Goal: Contribute content

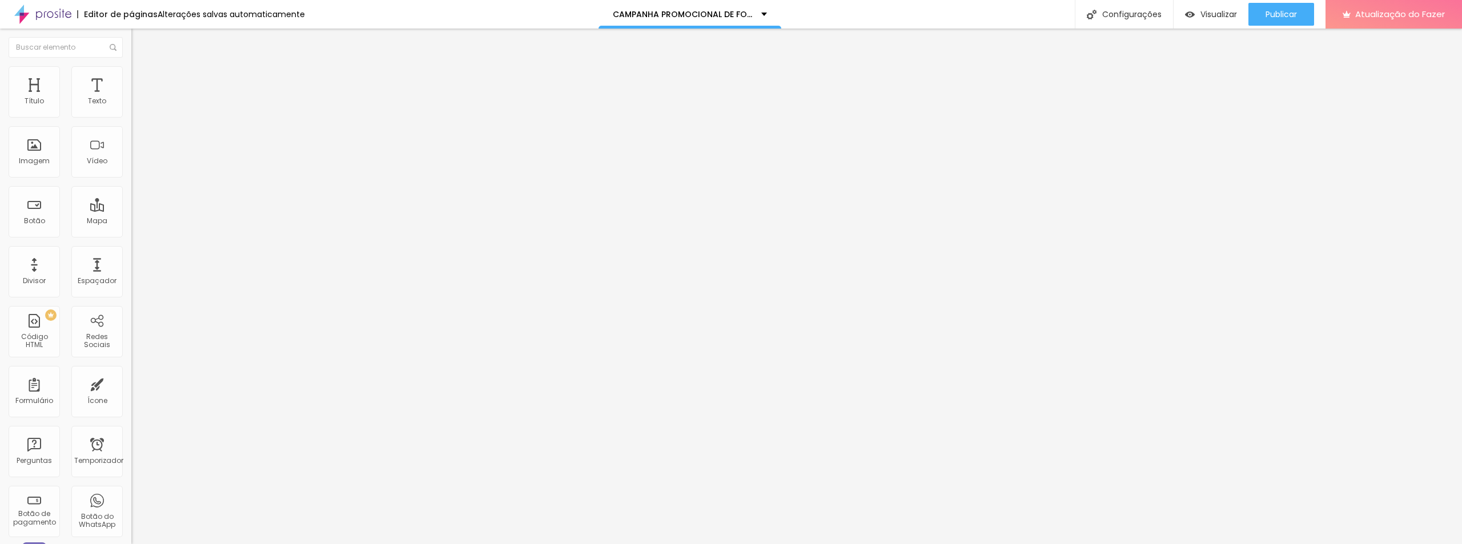
click at [131, 66] on li "Avançado" at bounding box center [196, 71] width 131 height 11
drag, startPoint x: 118, startPoint y: 252, endPoint x: 120, endPoint y: 268, distance: 16.2
click at [131, 480] on div at bounding box center [196, 480] width 131 height 0
click at [131, 480] on li "Comprimido" at bounding box center [196, 483] width 131 height 7
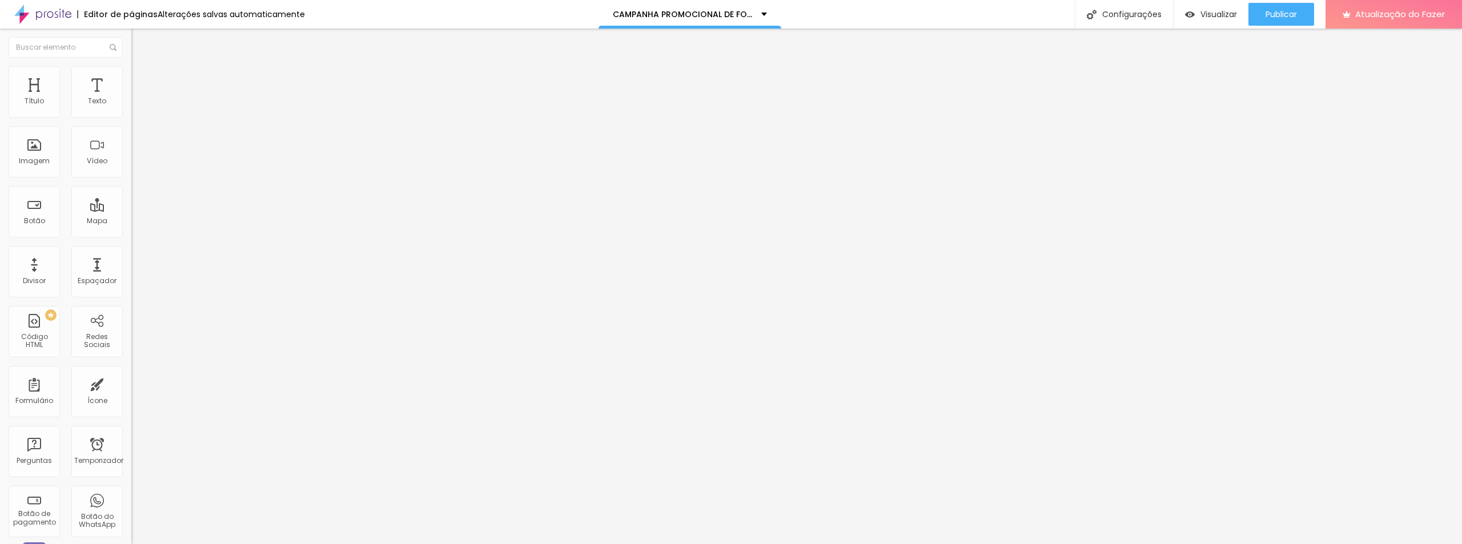
click at [131, 487] on div at bounding box center [196, 487] width 131 height 0
click at [131, 493] on div at bounding box center [196, 493] width 131 height 0
click at [1200, 11] on font "Visualizar" at bounding box center [1218, 14] width 37 height 11
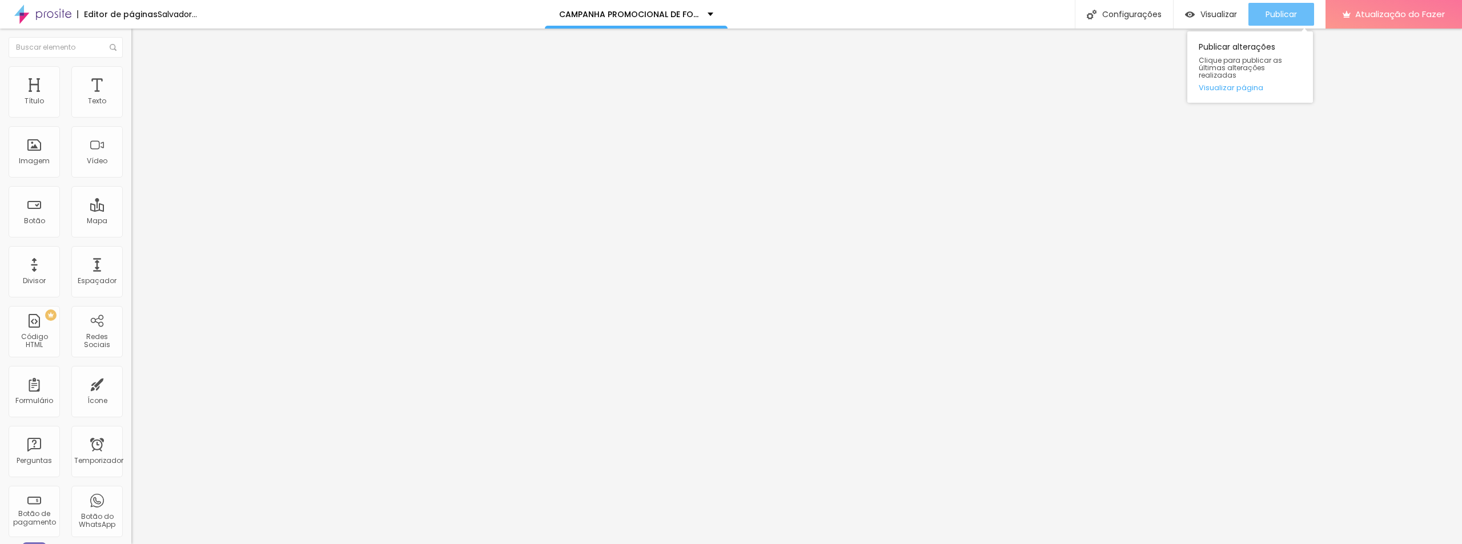
click at [1304, 24] on button "Publicar" at bounding box center [1281, 14] width 66 height 23
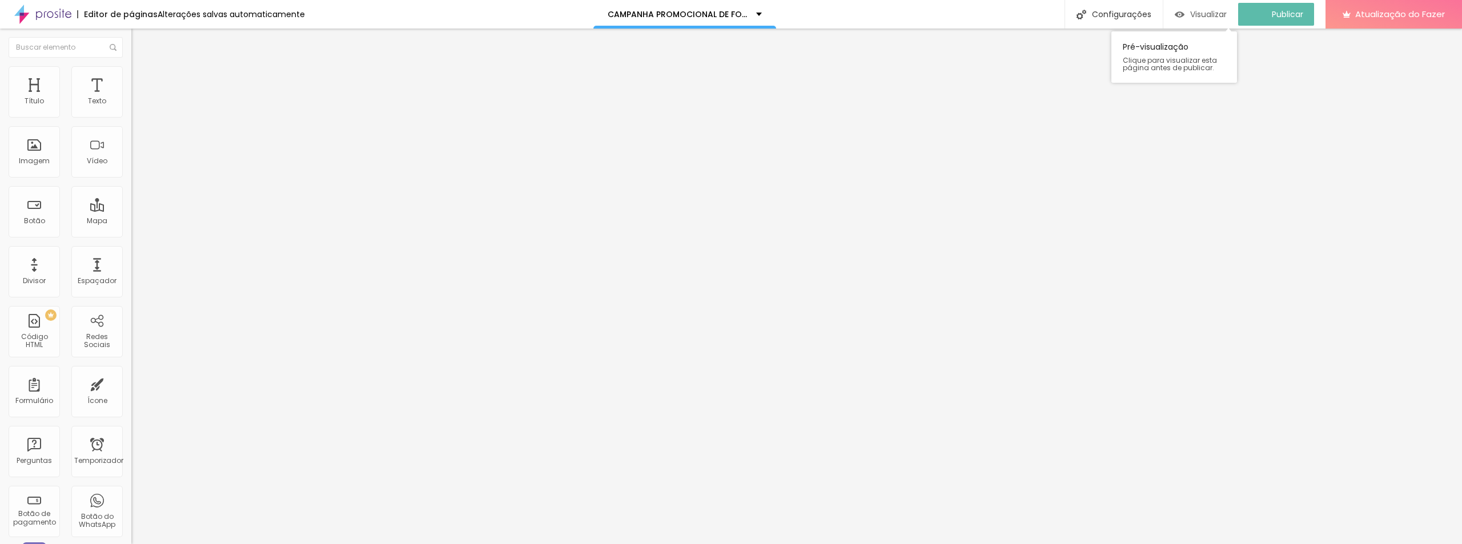
click at [1215, 15] on font "Visualizar" at bounding box center [1208, 14] width 37 height 11
click at [1301, 17] on button "Publicar" at bounding box center [1281, 14] width 66 height 23
click at [1238, 14] on button "Visualizar" at bounding box center [1200, 14] width 75 height 23
click at [1267, 13] on font "Publicar" at bounding box center [1280, 14] width 31 height 11
click at [1237, 13] on button "Visualizar" at bounding box center [1200, 14] width 75 height 23
